Goal: Use online tool/utility: Utilize a website feature to perform a specific function

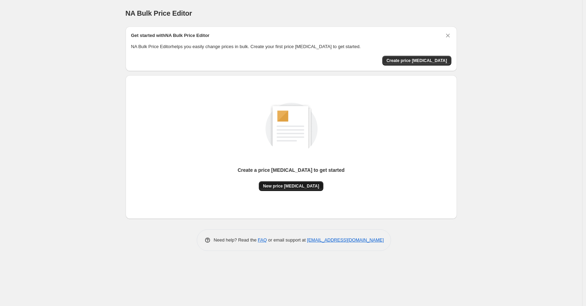
click at [297, 183] on button "New price change job" at bounding box center [291, 186] width 65 height 10
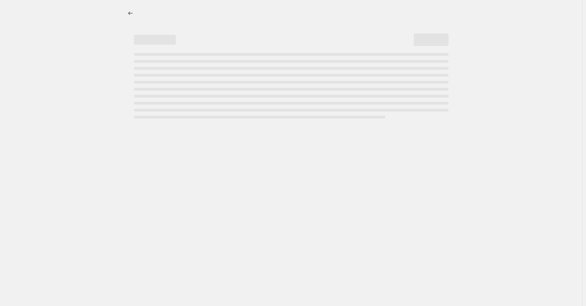
select select "percentage"
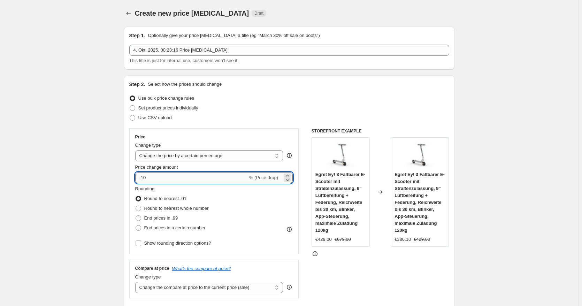
click at [203, 178] on input "-10" at bounding box center [191, 177] width 113 height 11
type input "-1"
type input "-25"
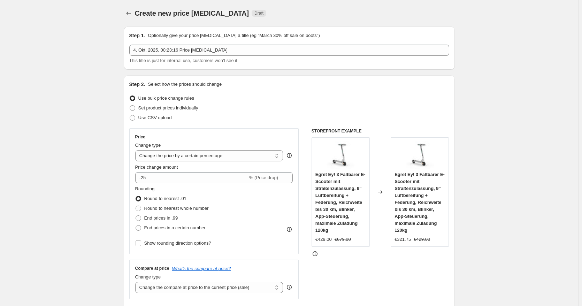
click at [236, 141] on div "Price Change type Change the price to a certain amount Change the price by a ce…" at bounding box center [214, 191] width 158 height 114
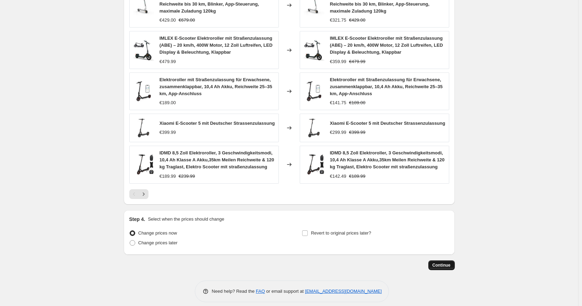
click at [436, 263] on span "Continue" at bounding box center [442, 266] width 18 height 6
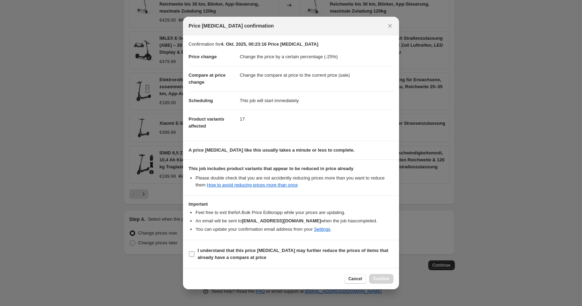
click at [292, 258] on span "I understand that this price change job may further reduce the prices of items …" at bounding box center [296, 254] width 196 height 14
click at [195, 257] on input "I understand that this price change job may further reduce the prices of items …" at bounding box center [192, 254] width 6 height 6
checkbox input "true"
click at [378, 279] on span "Confirm" at bounding box center [382, 279] width 16 height 6
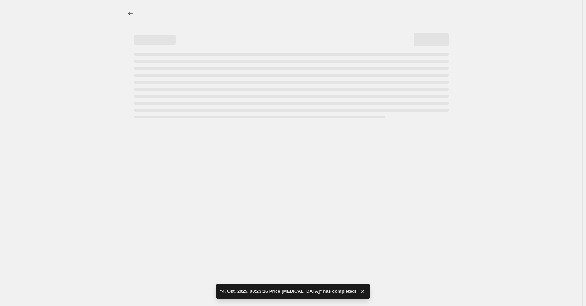
select select "percentage"
